Goal: Information Seeking & Learning: Learn about a topic

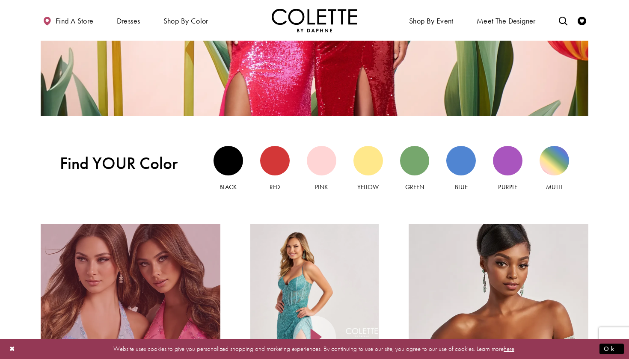
scroll to position [739, 0]
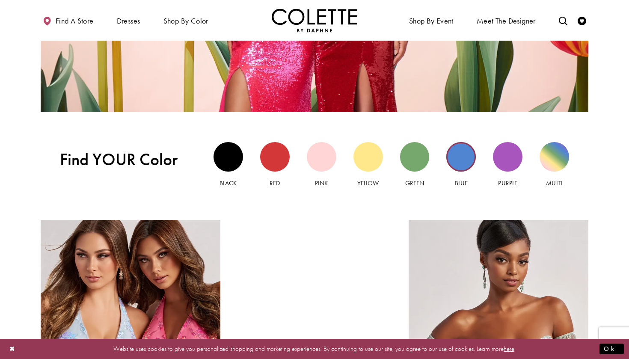
click at [459, 159] on div "Blue view" at bounding box center [461, 157] width 30 height 30
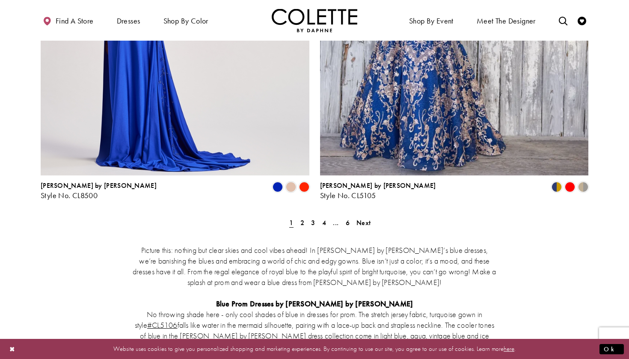
scroll to position [1596, 0]
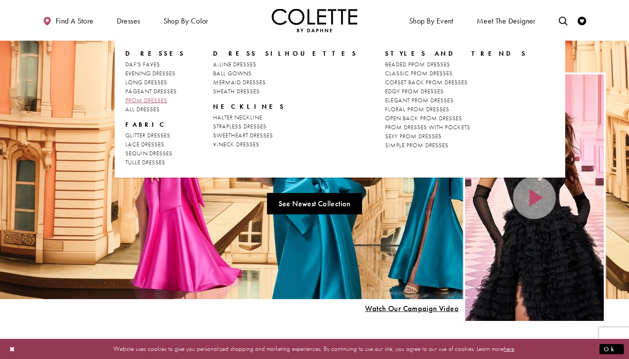
click at [145, 101] on span "PROM DRESSES" at bounding box center [146, 100] width 42 height 8
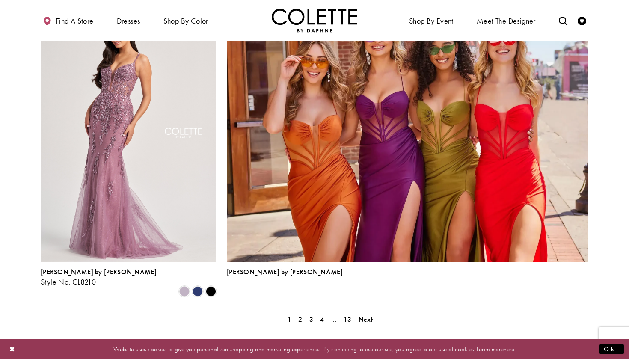
scroll to position [1832, 0]
click at [301, 315] on span "2" at bounding box center [300, 319] width 4 height 9
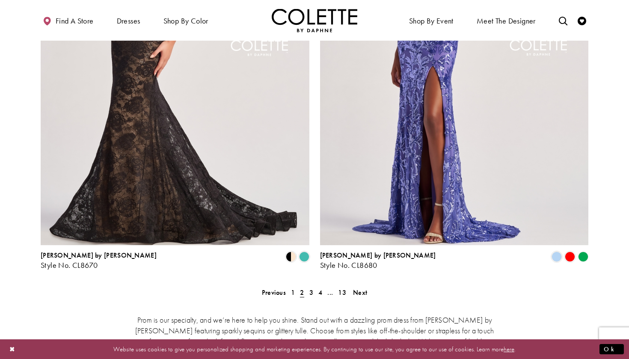
scroll to position [1667, 0]
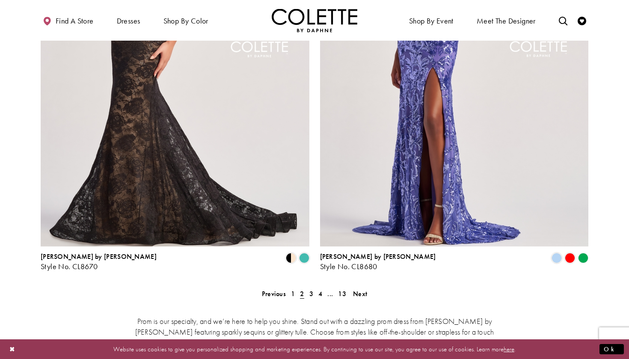
click at [297, 297] on div "Prom is our specialty, and we’re here to help you shine. Stand out with a dazzl…" at bounding box center [315, 347] width 548 height 100
click at [312, 289] on span "3" at bounding box center [311, 293] width 4 height 9
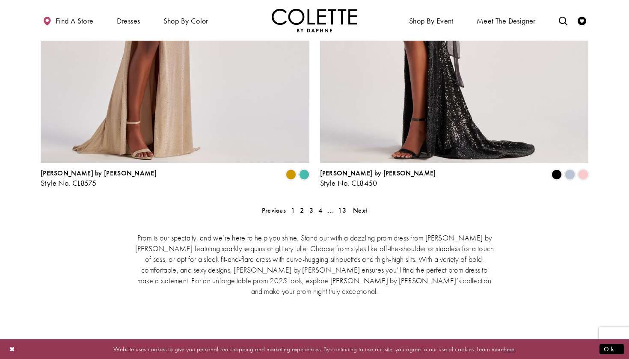
scroll to position [1749, 0]
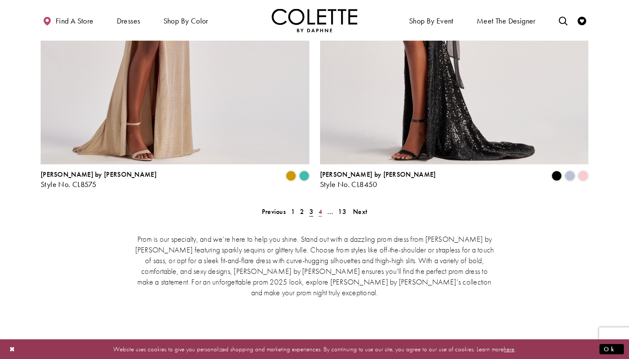
click at [320, 207] on span "4" at bounding box center [320, 211] width 4 height 9
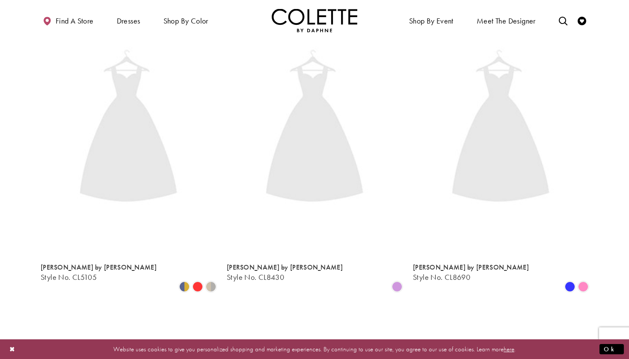
scroll to position [219, 0]
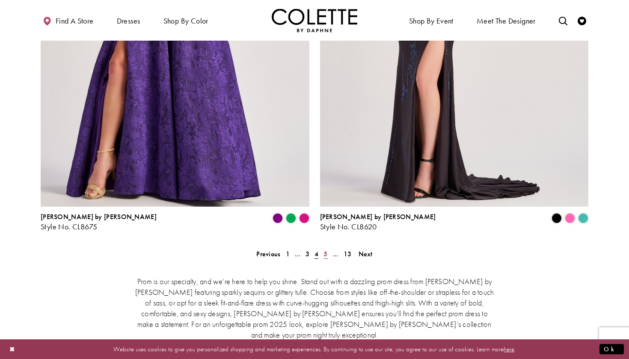
click at [327, 250] on span "5" at bounding box center [326, 254] width 4 height 9
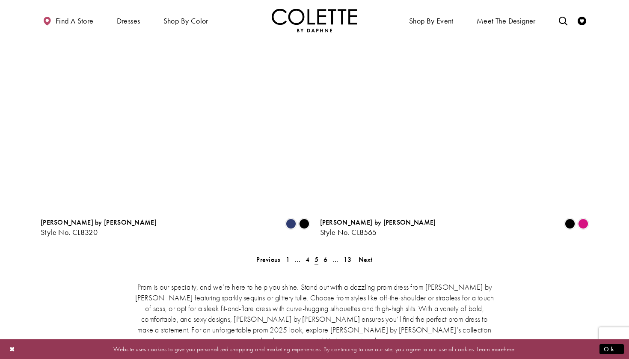
scroll to position [1718, 0]
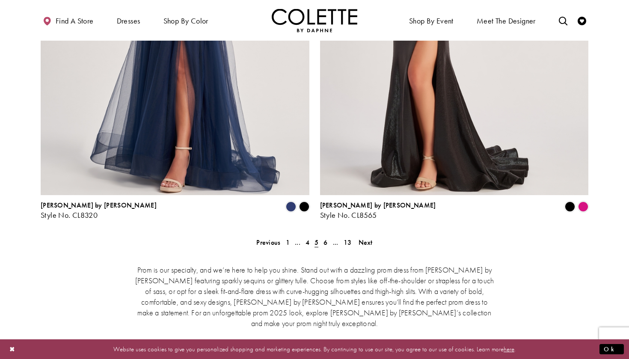
click at [327, 246] on div "Prom is our specialty, and we’re here to help you shine. Stand out with a dazzl…" at bounding box center [315, 296] width 548 height 100
click at [324, 238] on span "6" at bounding box center [326, 242] width 4 height 9
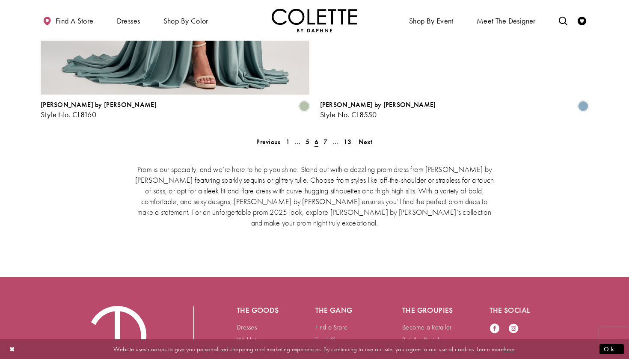
scroll to position [1817, 0]
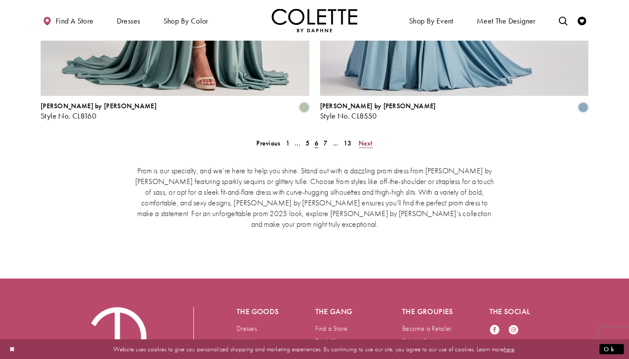
click at [361, 139] on span "Next" at bounding box center [366, 143] width 14 height 9
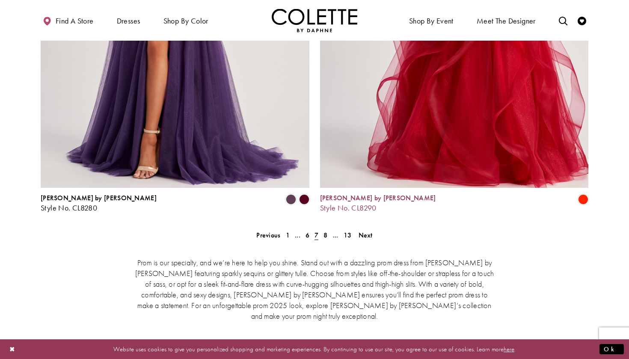
scroll to position [1722, 0]
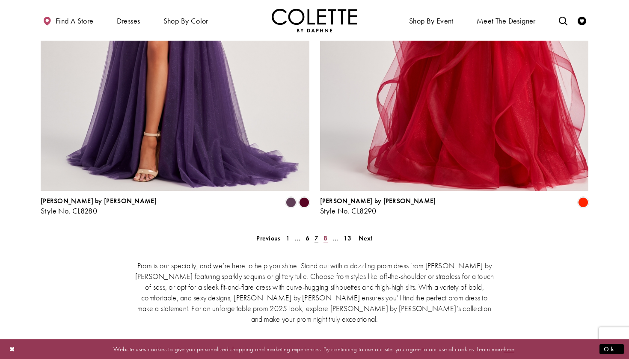
click at [328, 232] on link "8" at bounding box center [325, 238] width 9 height 12
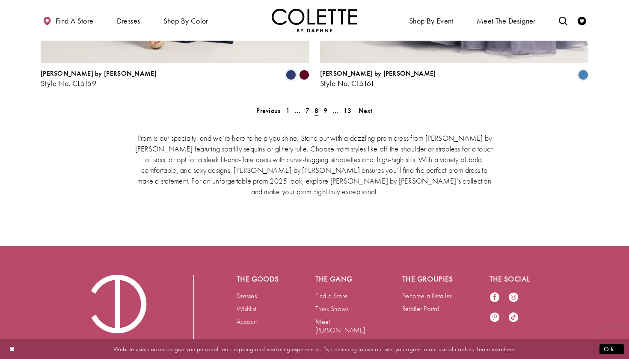
scroll to position [1841, 0]
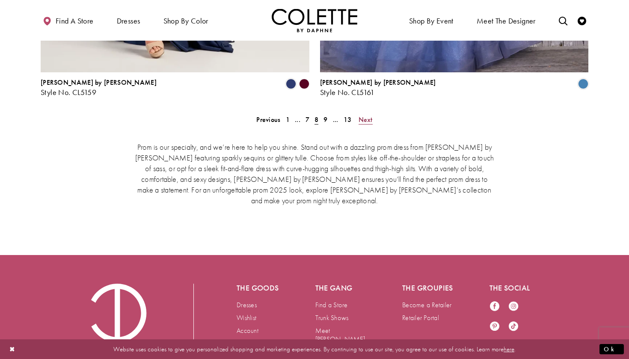
click at [362, 115] on span "Next" at bounding box center [366, 119] width 14 height 9
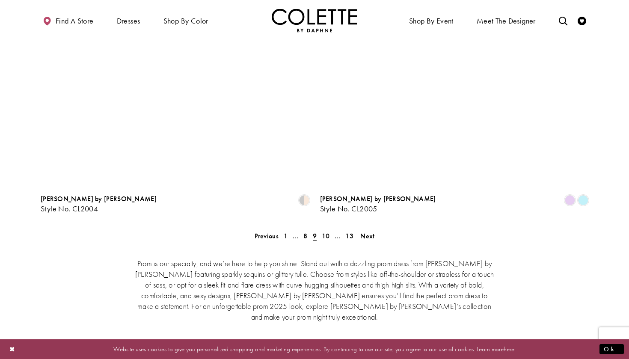
scroll to position [1766, 0]
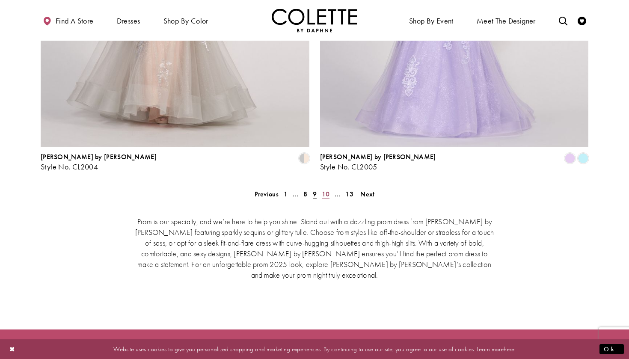
click at [324, 190] on span "10" at bounding box center [326, 194] width 8 height 9
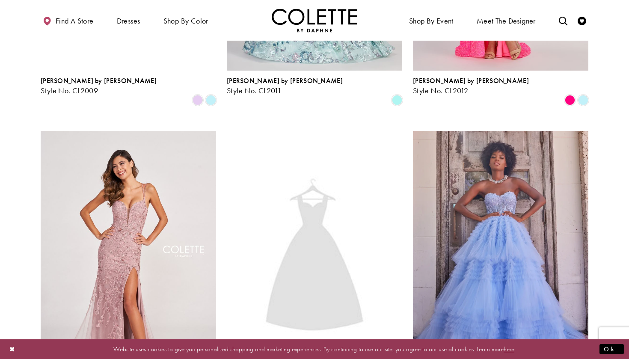
scroll to position [759, 0]
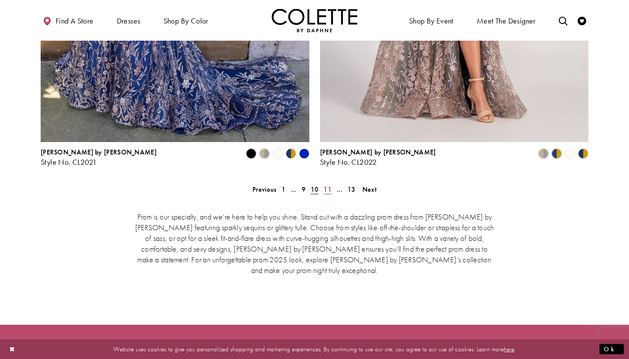
click at [327, 185] on span "11" at bounding box center [328, 189] width 8 height 9
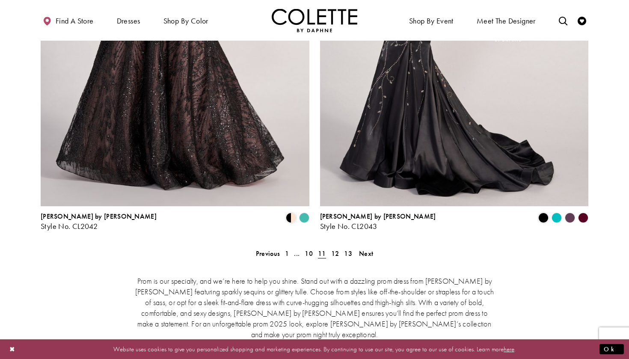
scroll to position [1636, 0]
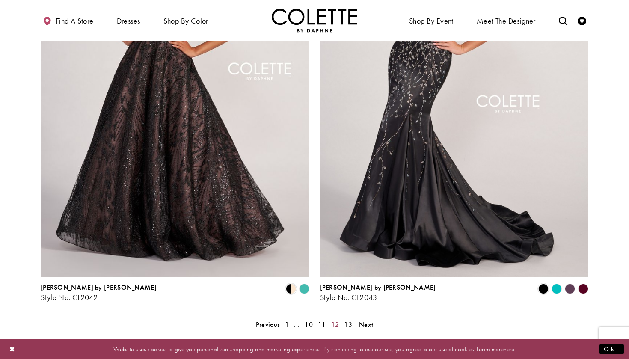
click at [336, 320] on span "12" at bounding box center [335, 324] width 8 height 9
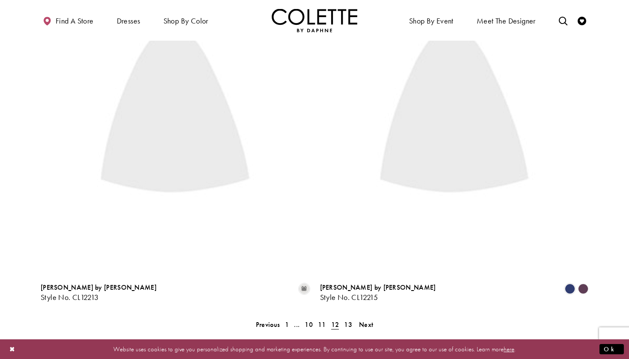
scroll to position [219, 0]
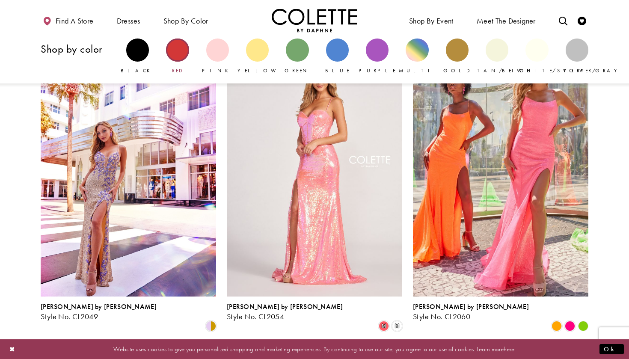
click at [179, 53] on div "Primary block" at bounding box center [177, 50] width 23 height 23
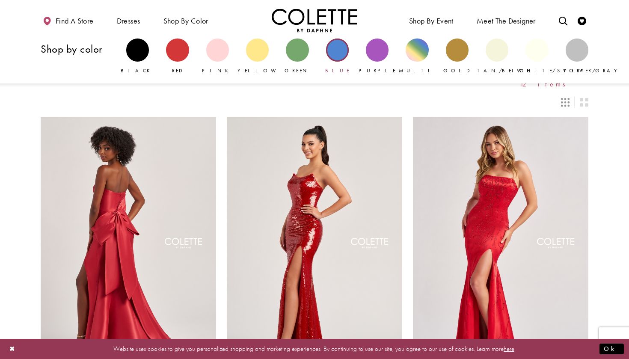
click at [327, 47] on div "Primary block" at bounding box center [337, 50] width 23 height 23
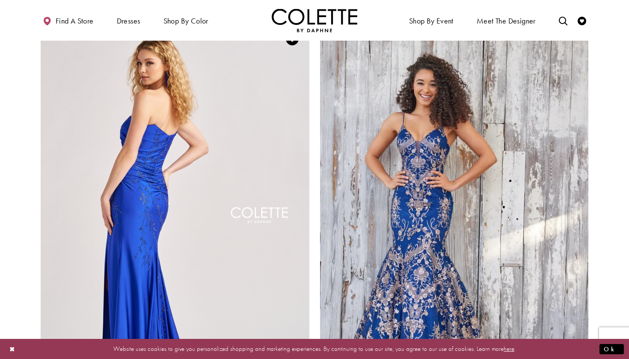
scroll to position [1364, 0]
